Goal: Navigation & Orientation: Find specific page/section

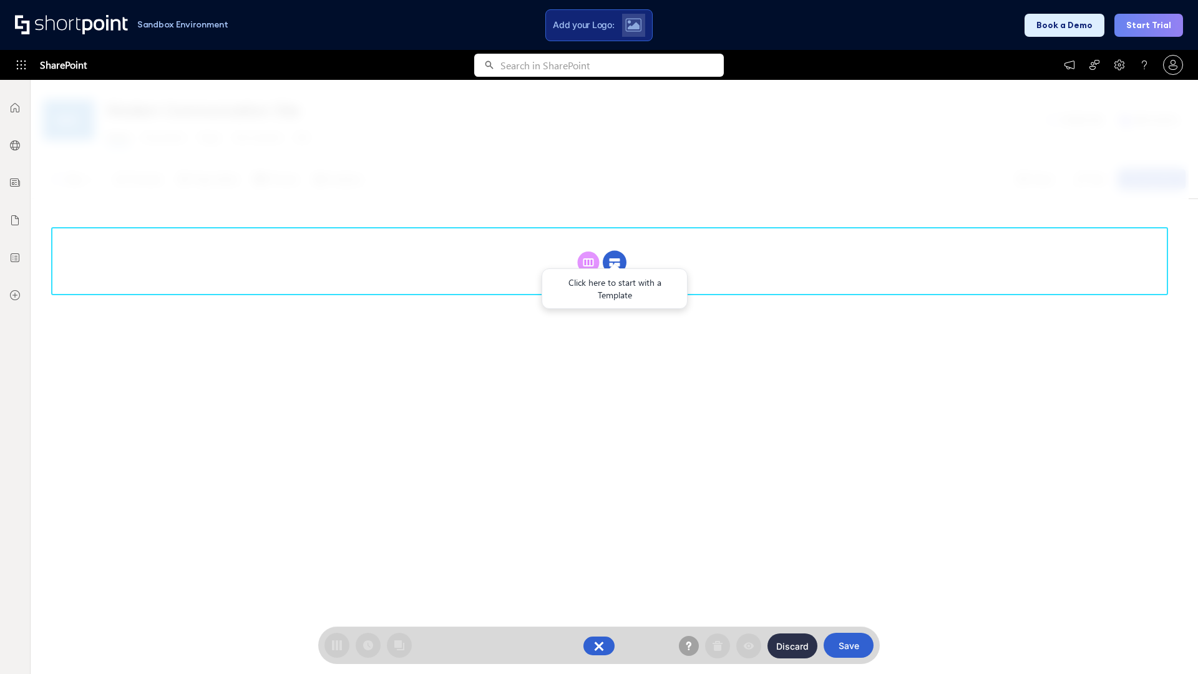
click at [615, 262] on circle at bounding box center [615, 263] width 24 height 24
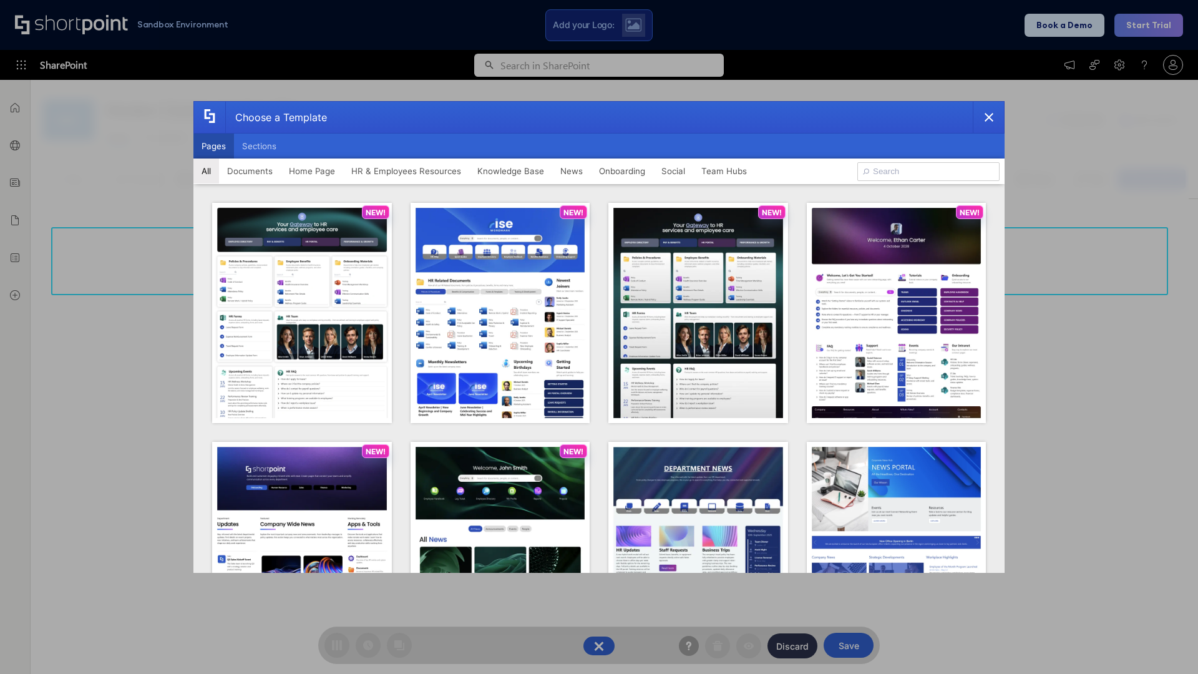
click at [213, 146] on button "Pages" at bounding box center [213, 146] width 41 height 25
type input "Documents 2"
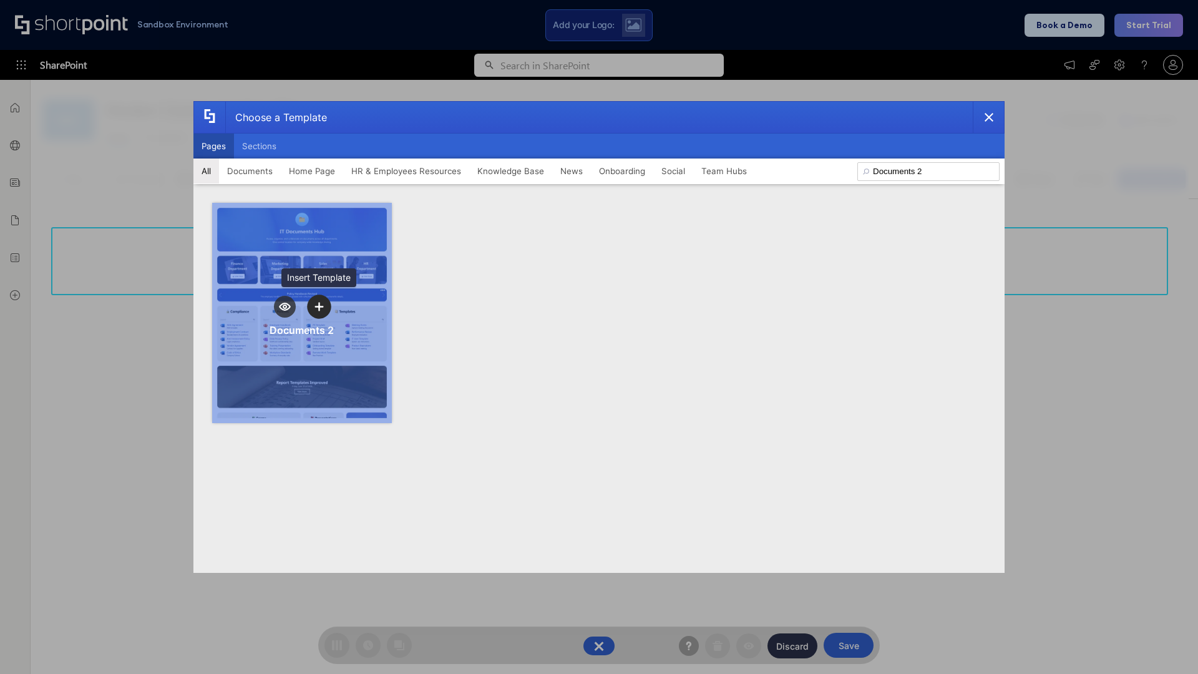
click at [319, 306] on icon "template selector" at bounding box center [318, 306] width 9 height 9
